Goal: Transaction & Acquisition: Purchase product/service

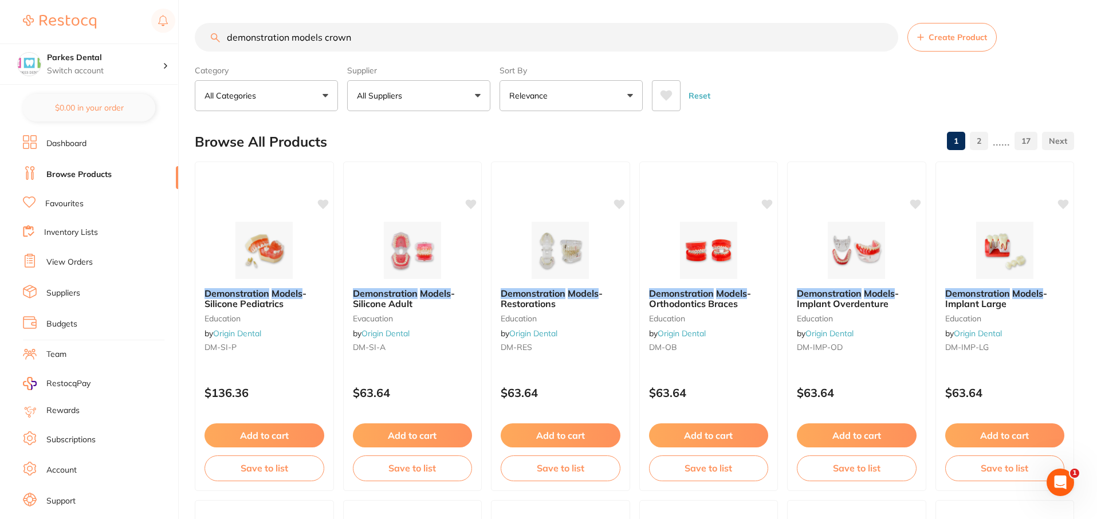
drag, startPoint x: 375, startPoint y: 34, endPoint x: 193, endPoint y: 37, distance: 182.8
click at [193, 37] on div "$4,353.05 Parkes Dental Switch account Parkes Dental United Pty Ltd Parkes Dent…" at bounding box center [548, 259] width 1097 height 519
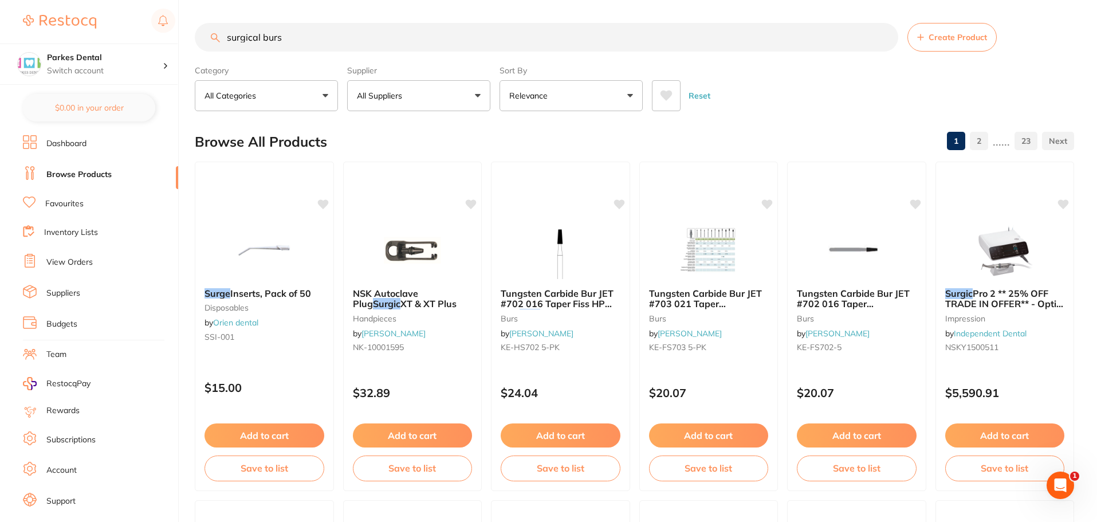
type input "surgical burs"
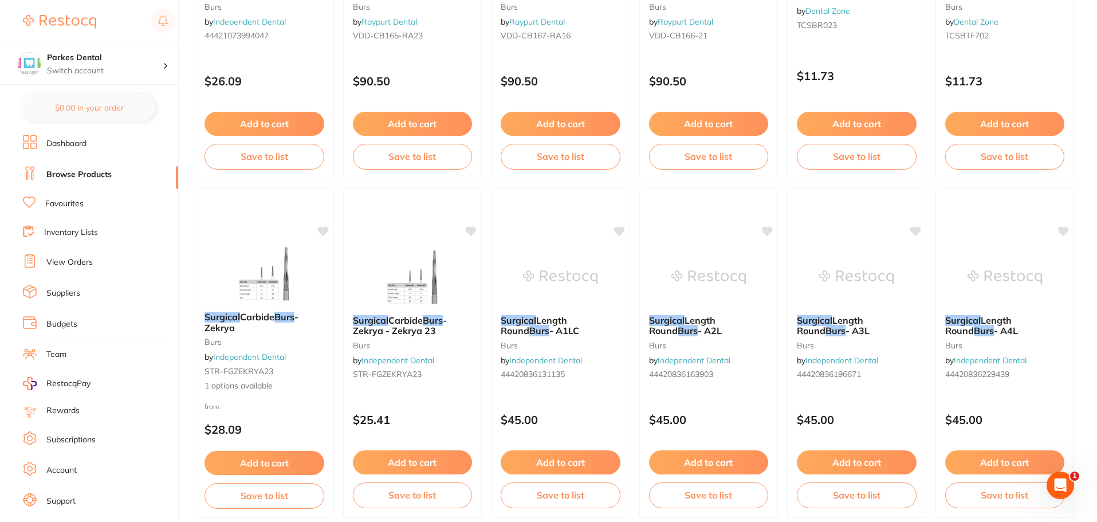
scroll to position [2005, 0]
click at [409, 320] on span "Carbide" at bounding box center [405, 318] width 35 height 11
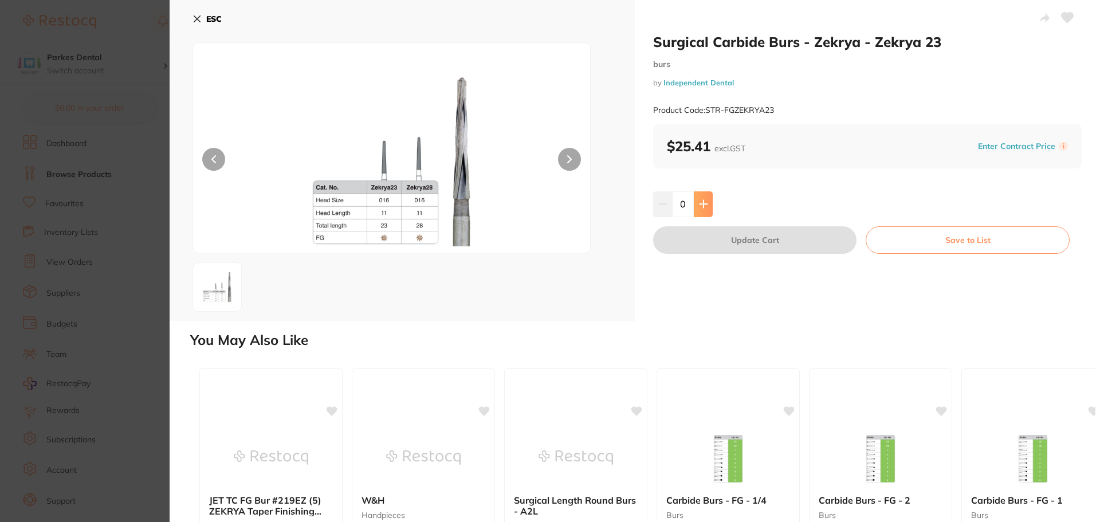
click at [699, 201] on icon at bounding box center [703, 203] width 9 height 9
type input "1"
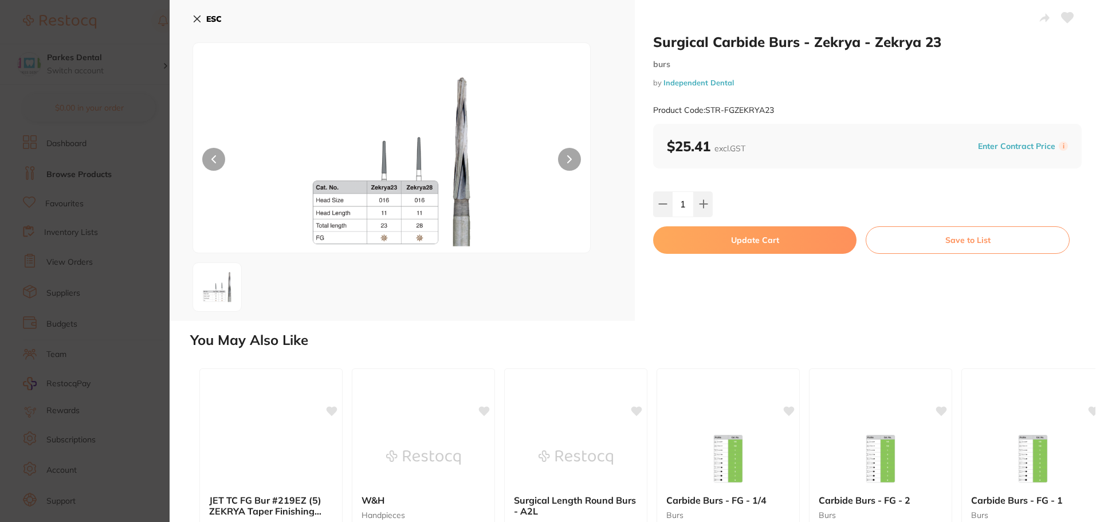
click at [692, 241] on button "Update Cart" at bounding box center [754, 240] width 203 height 28
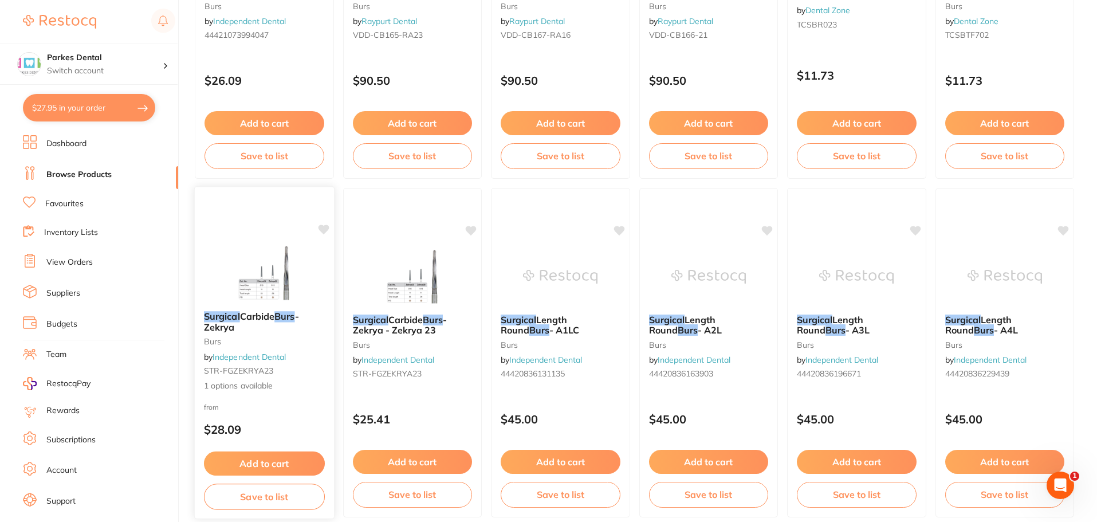
click at [259, 315] on span "Carbide" at bounding box center [257, 316] width 35 height 11
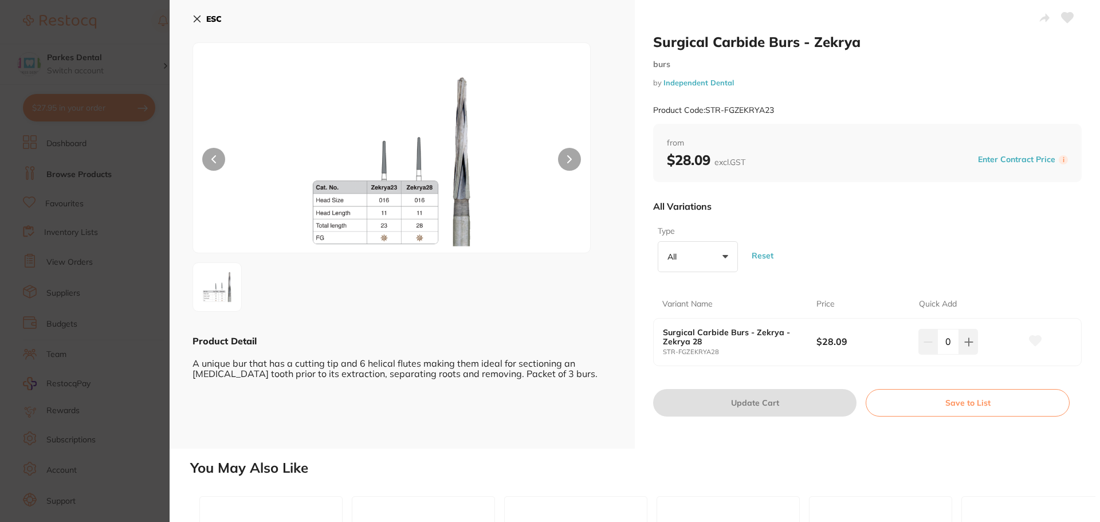
click at [199, 15] on icon at bounding box center [197, 18] width 9 height 9
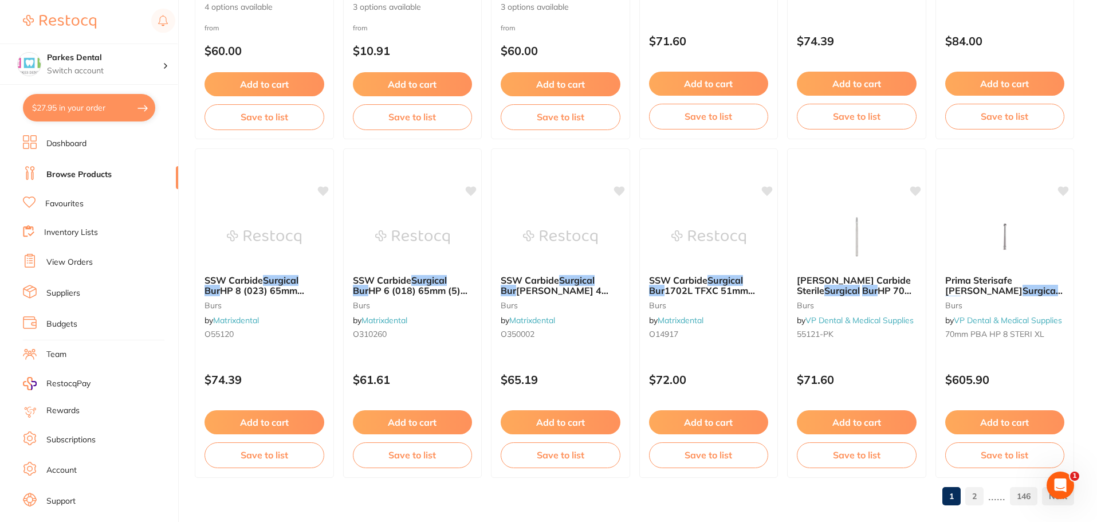
scroll to position [2738, 0]
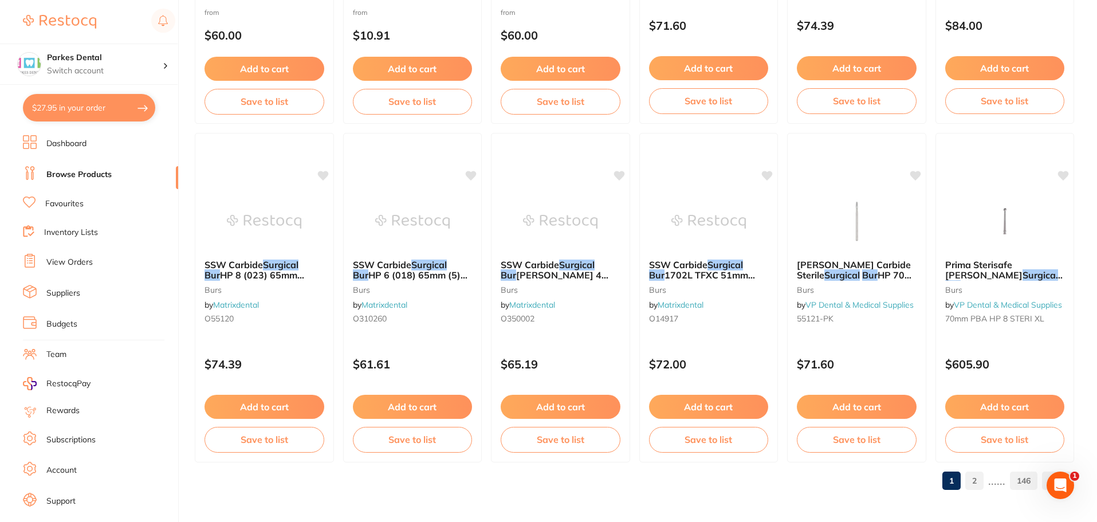
click at [979, 482] on link "2" at bounding box center [974, 480] width 18 height 23
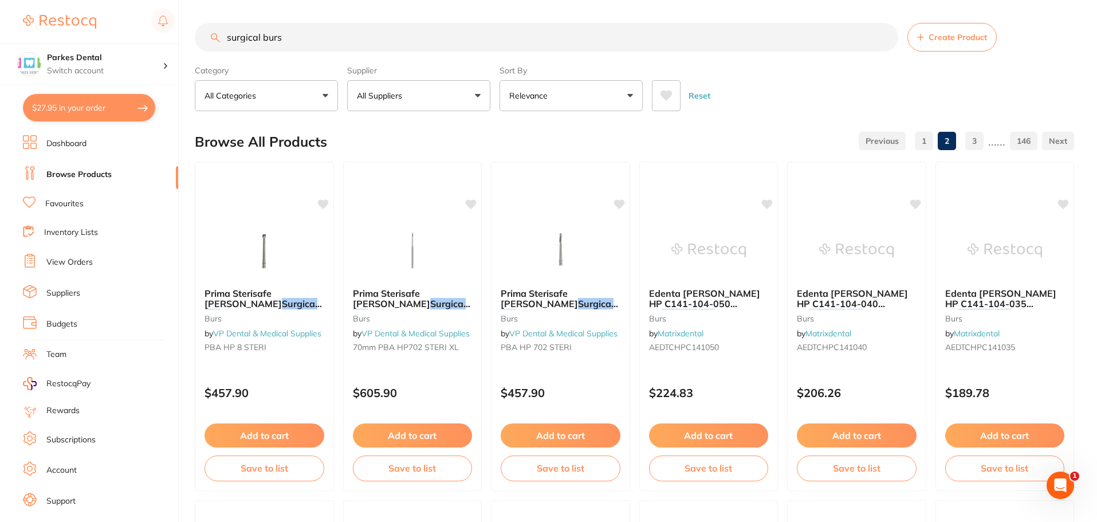
scroll to position [0, 0]
click at [421, 95] on button "All Suppliers" at bounding box center [418, 95] width 143 height 31
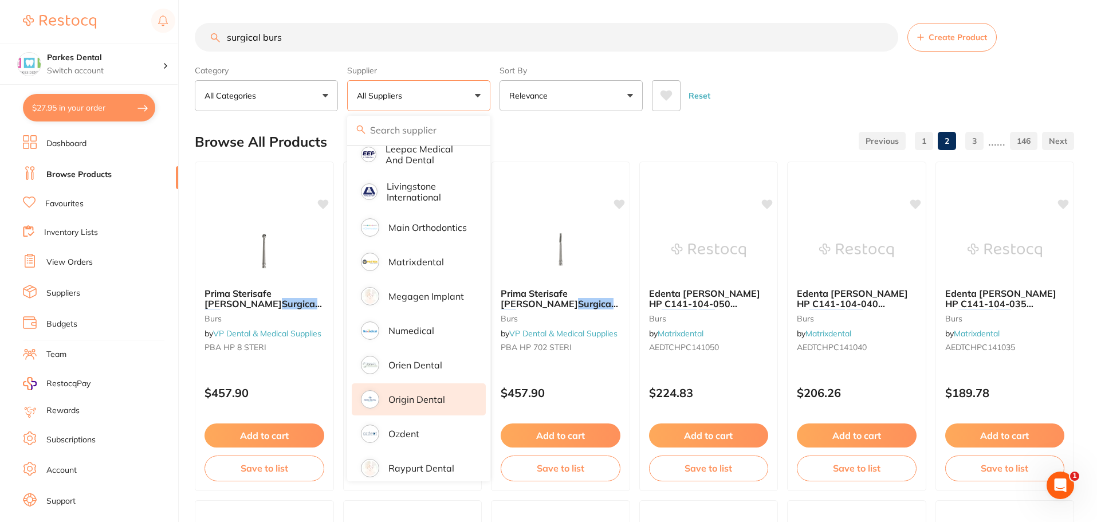
scroll to position [688, 0]
click at [422, 391] on p "Origin Dental" at bounding box center [416, 396] width 57 height 10
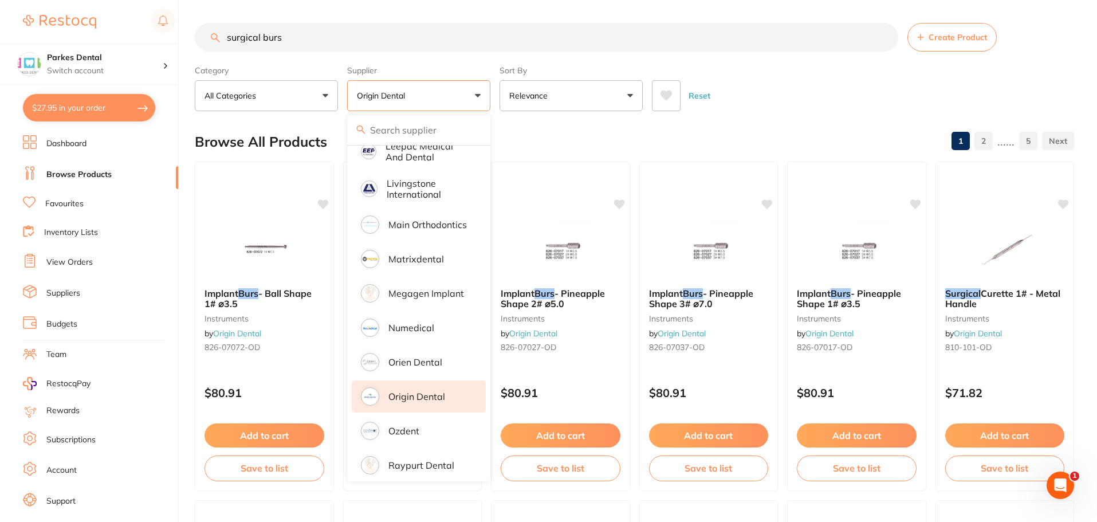
scroll to position [0, 0]
click at [766, 63] on div "Category All Categories All Categories 3D Printing burs disposables education h…" at bounding box center [634, 86] width 879 height 50
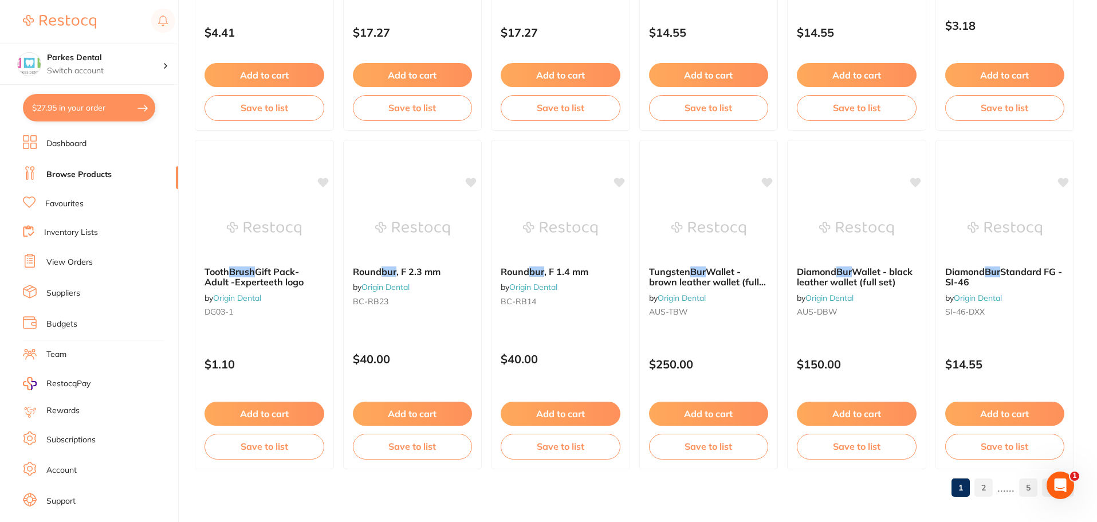
scroll to position [2738, 0]
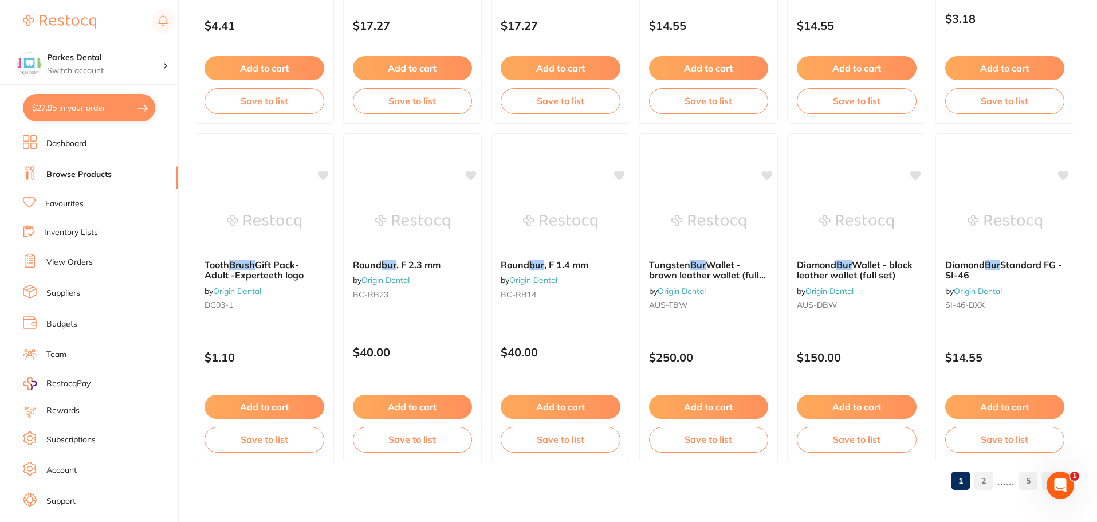
click at [984, 476] on link "2" at bounding box center [984, 480] width 18 height 23
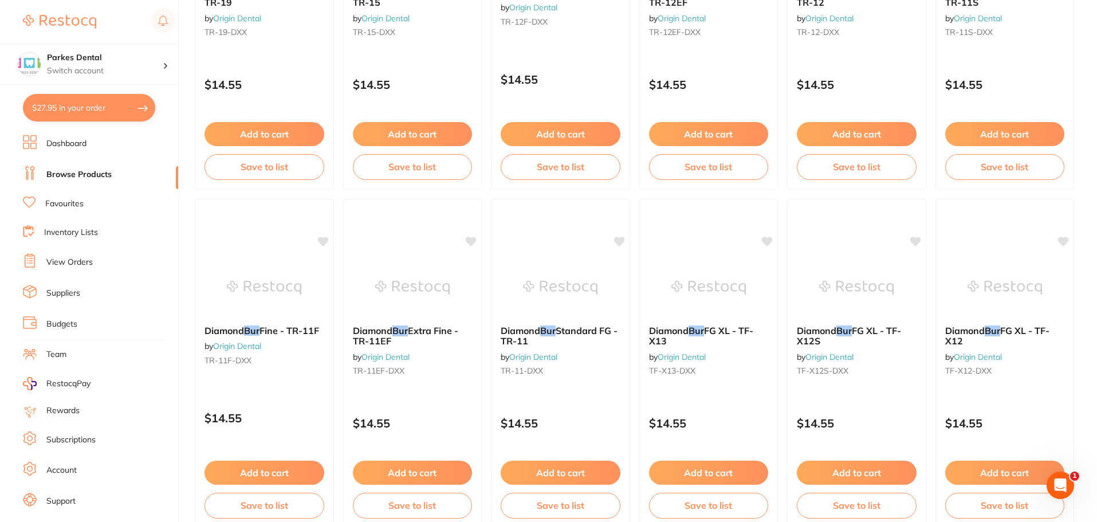
scroll to position [1719, 0]
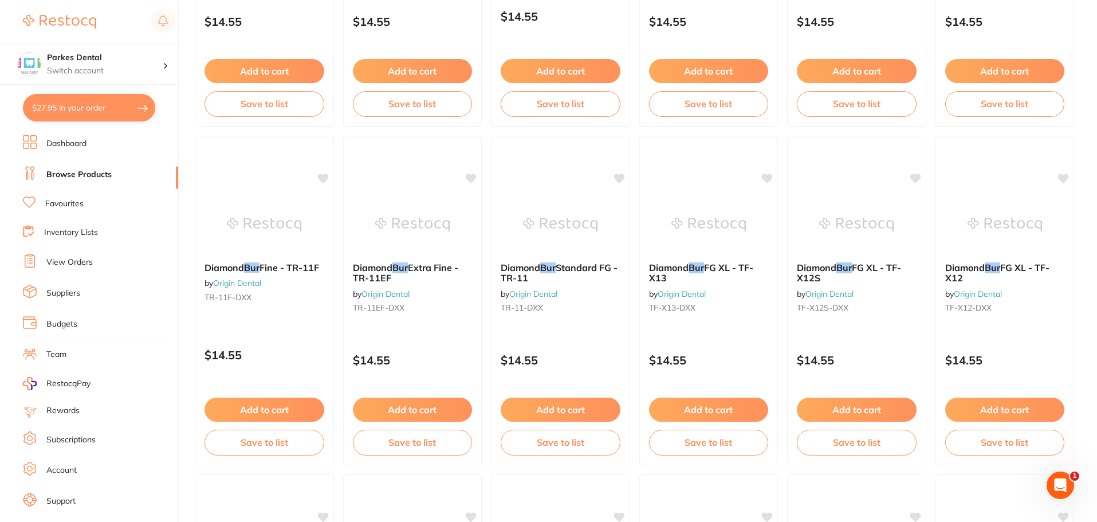
click at [91, 109] on button "$27.95 in your order" at bounding box center [89, 108] width 132 height 28
checkbox input "true"
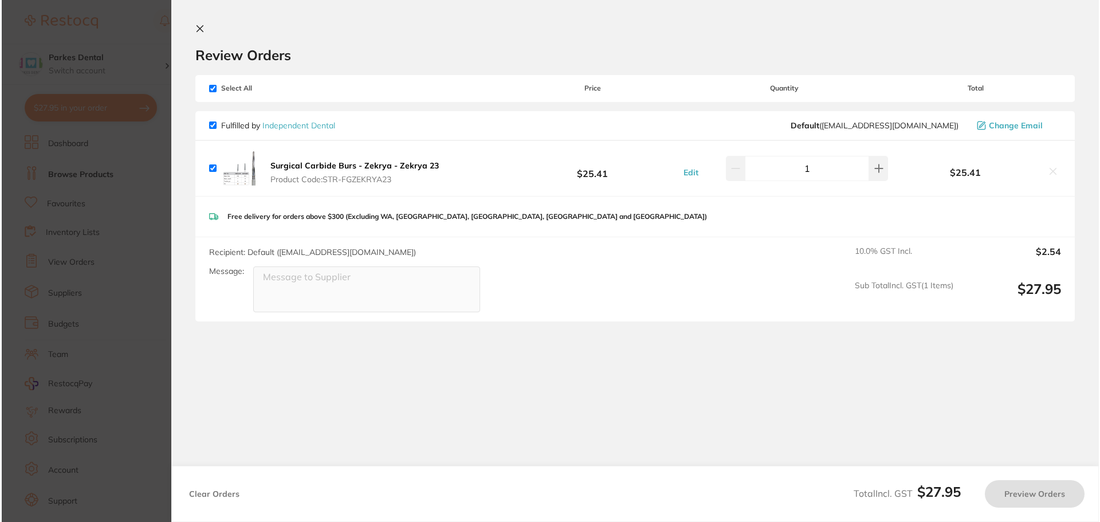
scroll to position [0, 0]
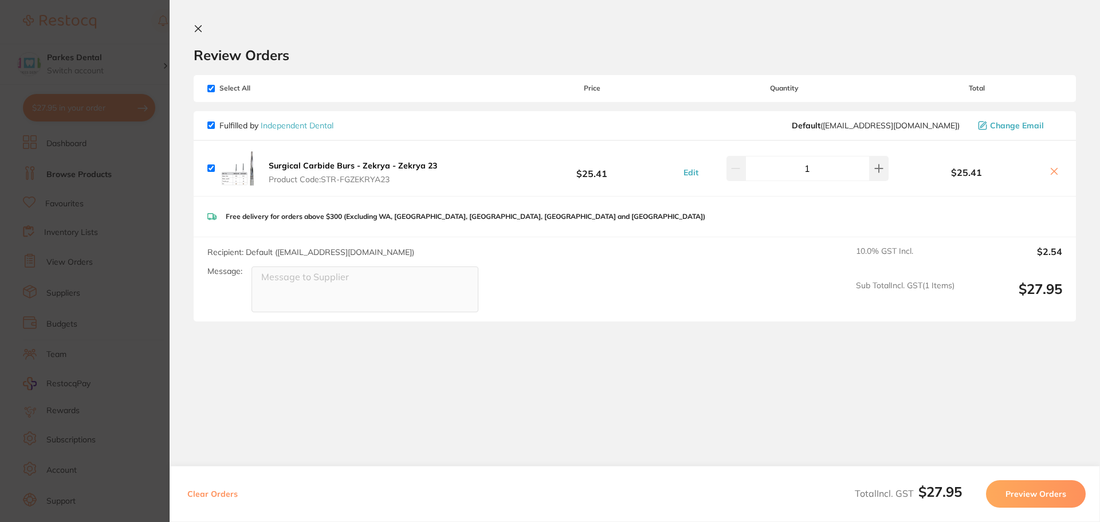
click at [357, 166] on b "Surgical Carbide Burs - Zekrya - Zekrya 23" at bounding box center [353, 165] width 168 height 10
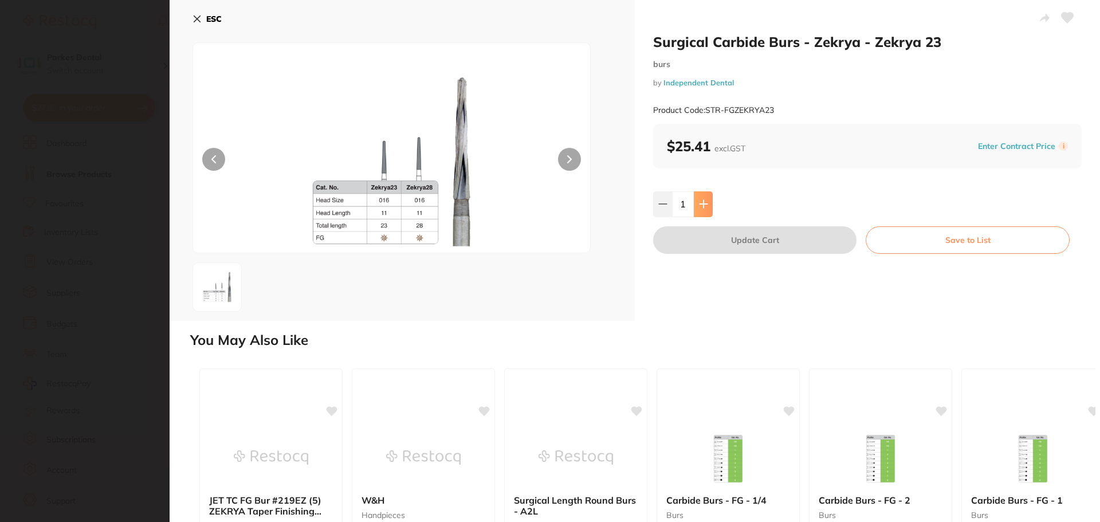
click at [705, 206] on icon at bounding box center [703, 203] width 9 height 9
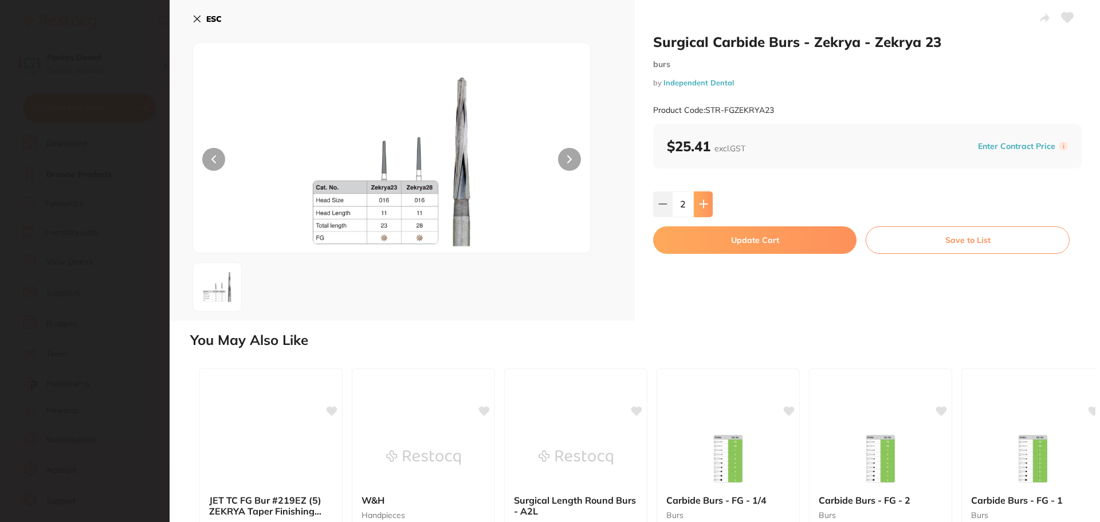
type input "2"
click at [716, 243] on button "Update Cart" at bounding box center [754, 240] width 203 height 28
type input "2"
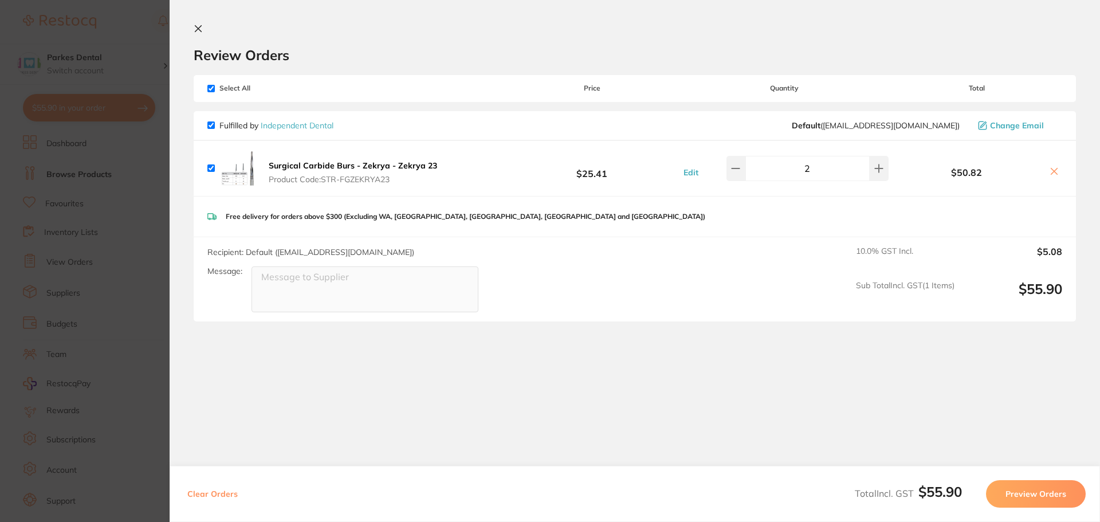
click at [288, 170] on b "Surgical Carbide Burs - Zekrya - Zekrya 23" at bounding box center [353, 165] width 168 height 10
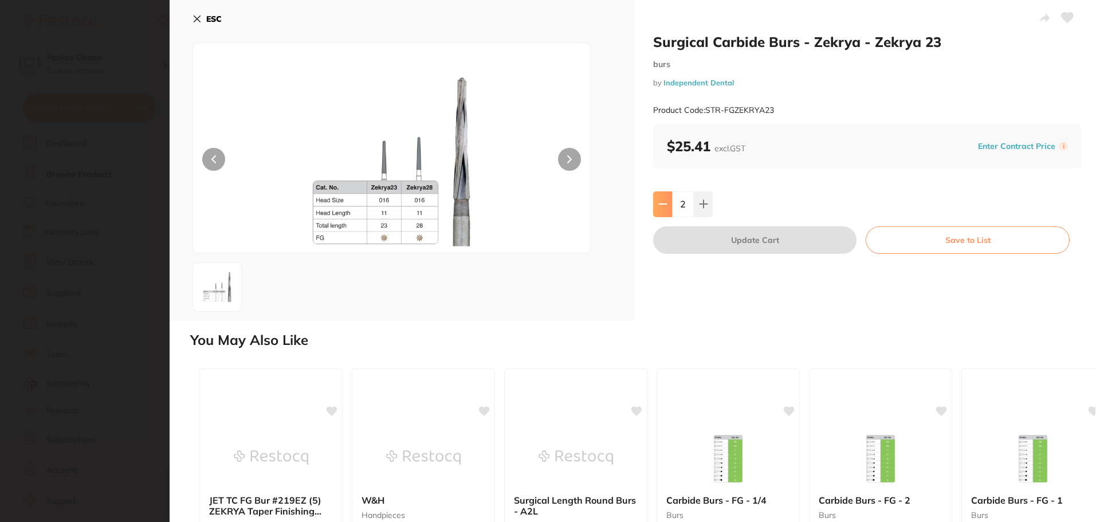
click at [664, 205] on icon at bounding box center [662, 203] width 9 height 9
type input "1"
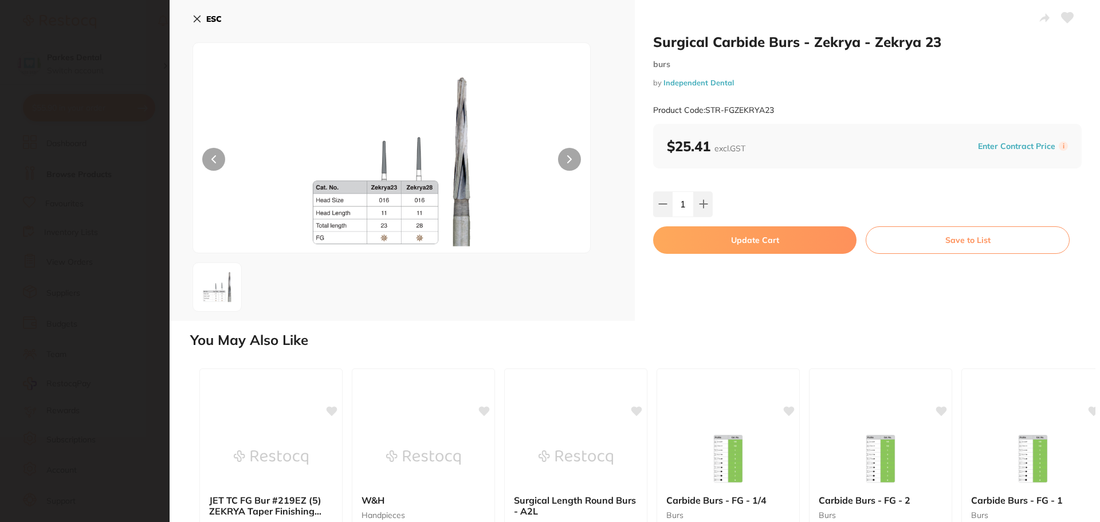
click at [709, 244] on button "Update Cart" at bounding box center [754, 240] width 203 height 28
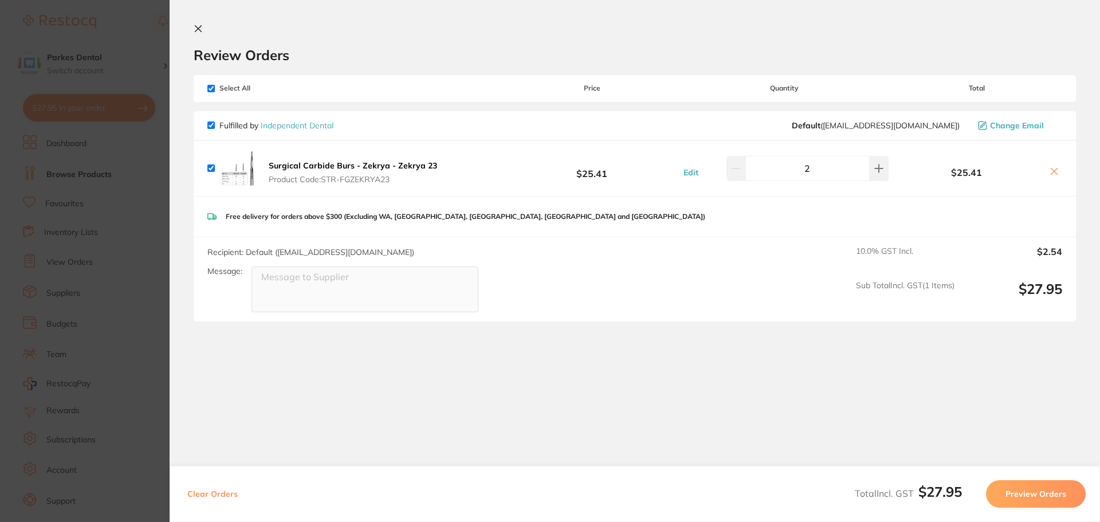
type input "1"
click at [199, 29] on icon at bounding box center [198, 29] width 6 height 6
